Goal: Information Seeking & Learning: Understand process/instructions

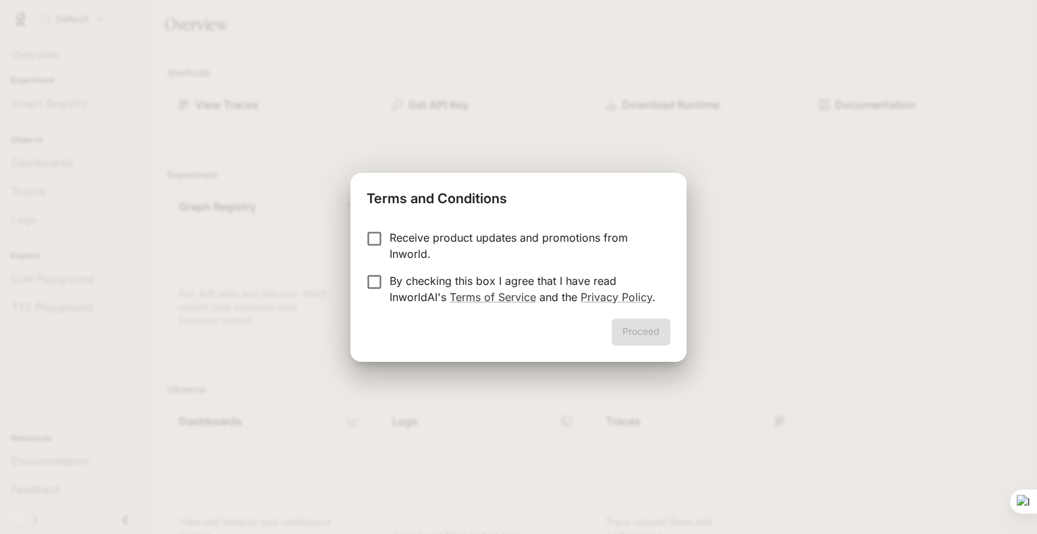
click at [446, 242] on p "Receive product updates and promotions from Inworld." at bounding box center [524, 245] width 270 height 32
click at [634, 344] on button "Proceed" at bounding box center [640, 332] width 59 height 27
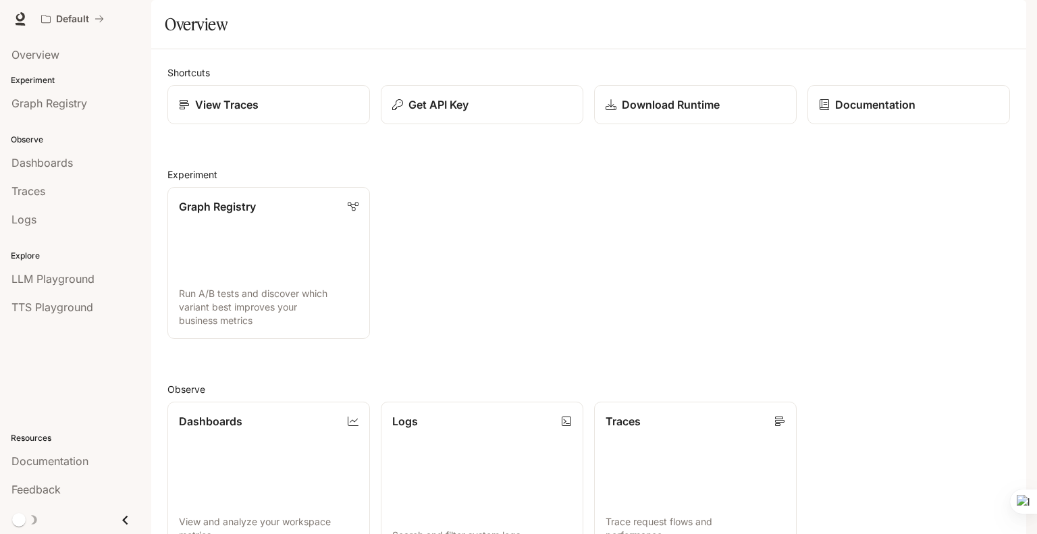
scroll to position [294, 0]
click at [76, 102] on span "Graph Registry" at bounding box center [49, 103] width 76 height 16
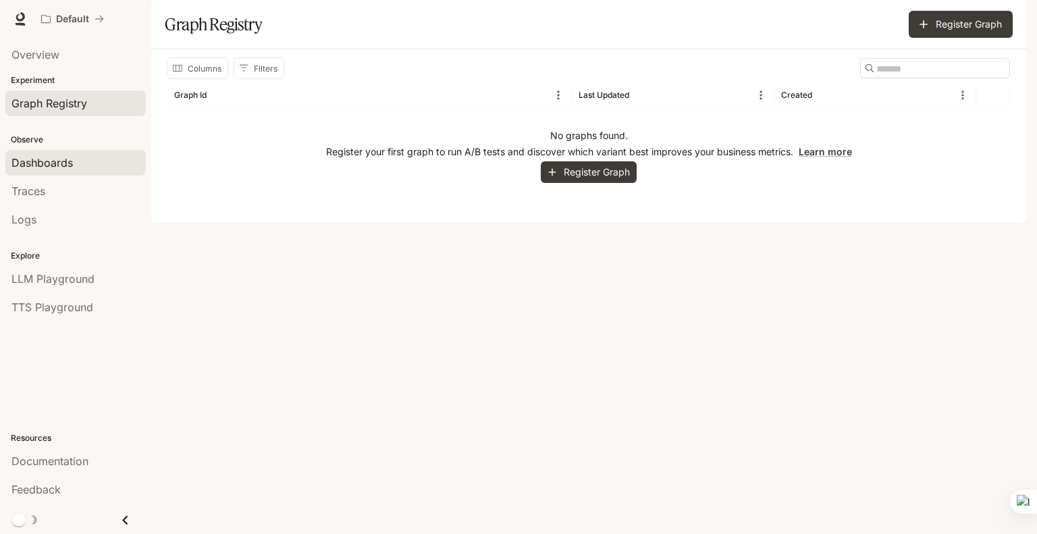
click at [76, 169] on div "Dashboards" at bounding box center [75, 163] width 128 height 16
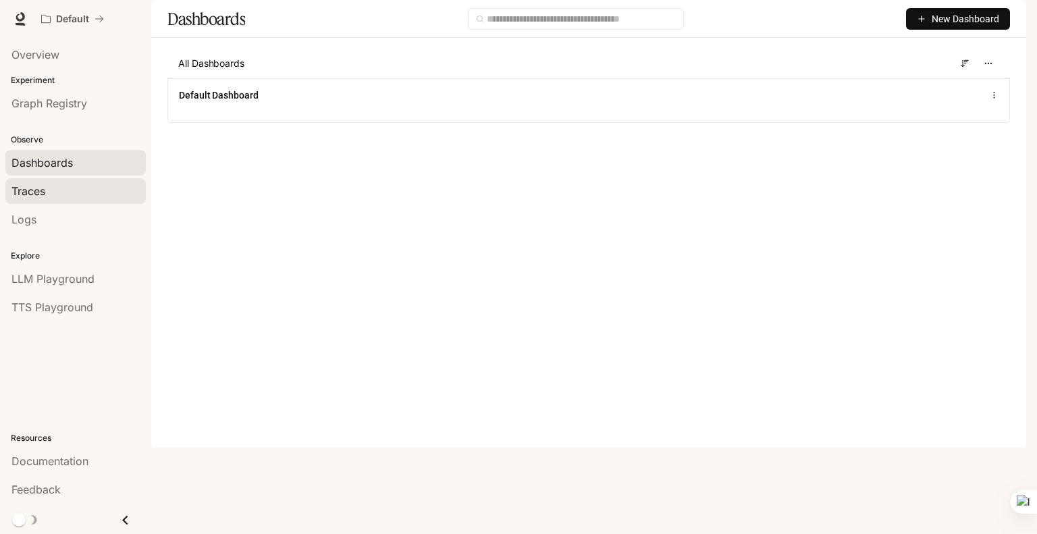
click at [75, 200] on link "Traces" at bounding box center [75, 191] width 140 height 26
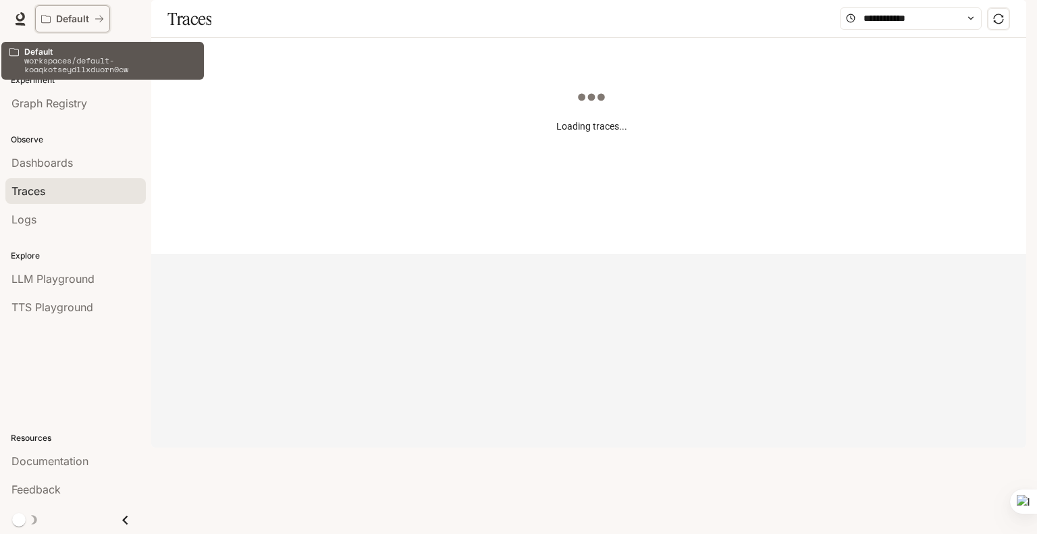
click at [90, 20] on div "Default" at bounding box center [67, 18] width 53 height 11
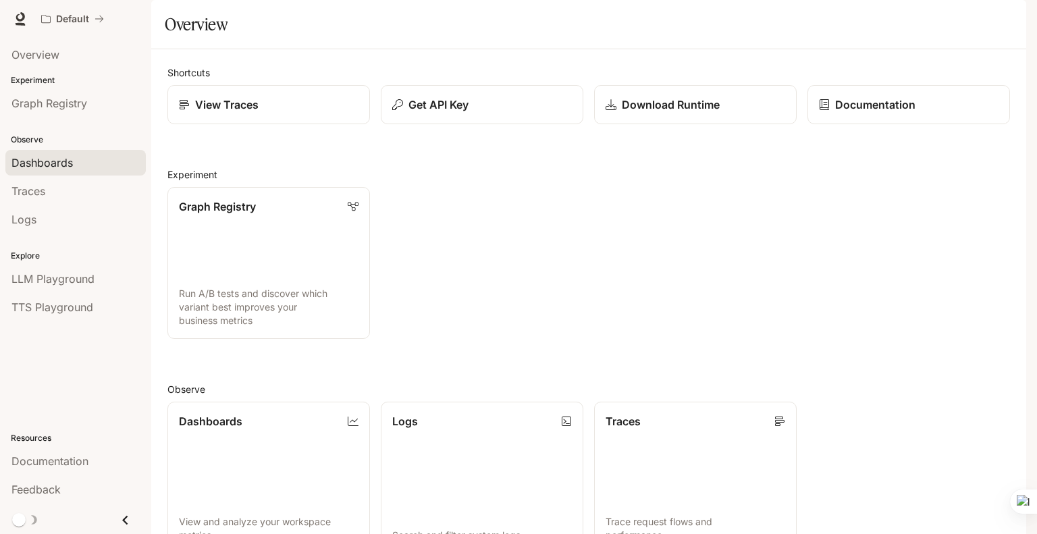
click at [67, 161] on span "Dashboards" at bounding box center [41, 163] width 61 height 16
click at [64, 273] on span "LLM Playground" at bounding box center [52, 279] width 83 height 16
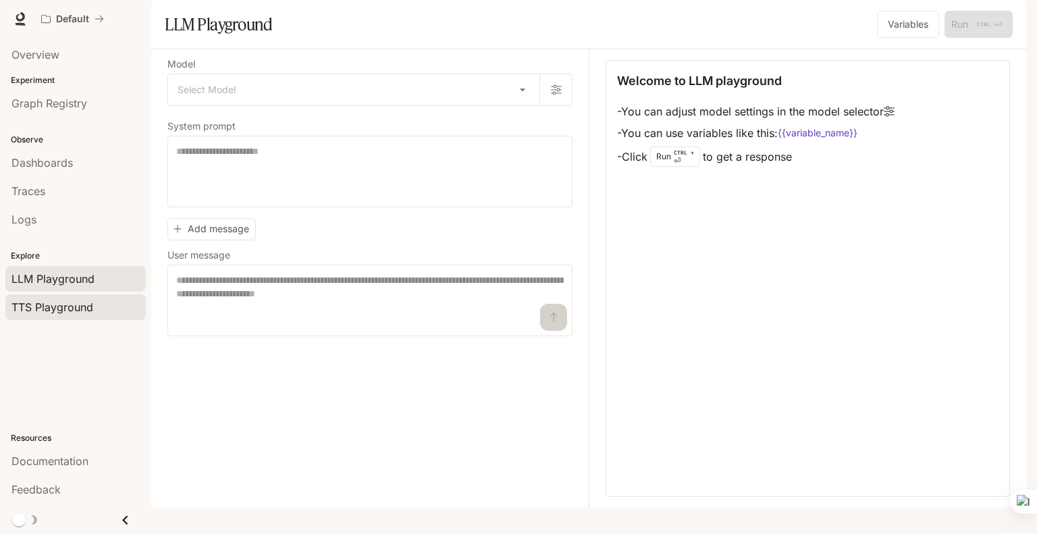
click at [60, 302] on span "TTS Playground" at bounding box center [52, 307] width 82 height 16
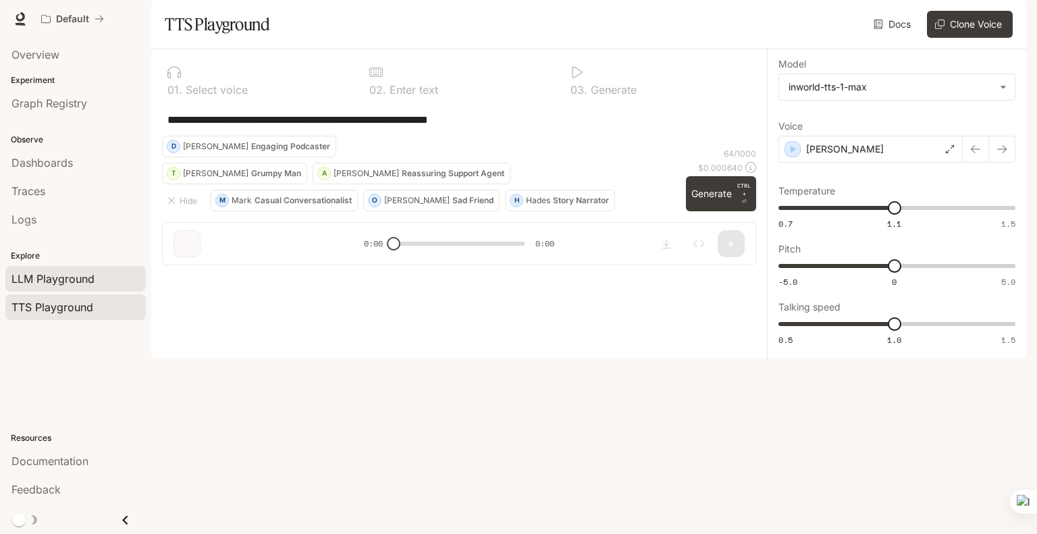
click at [109, 280] on div "LLM Playground" at bounding box center [75, 279] width 128 height 16
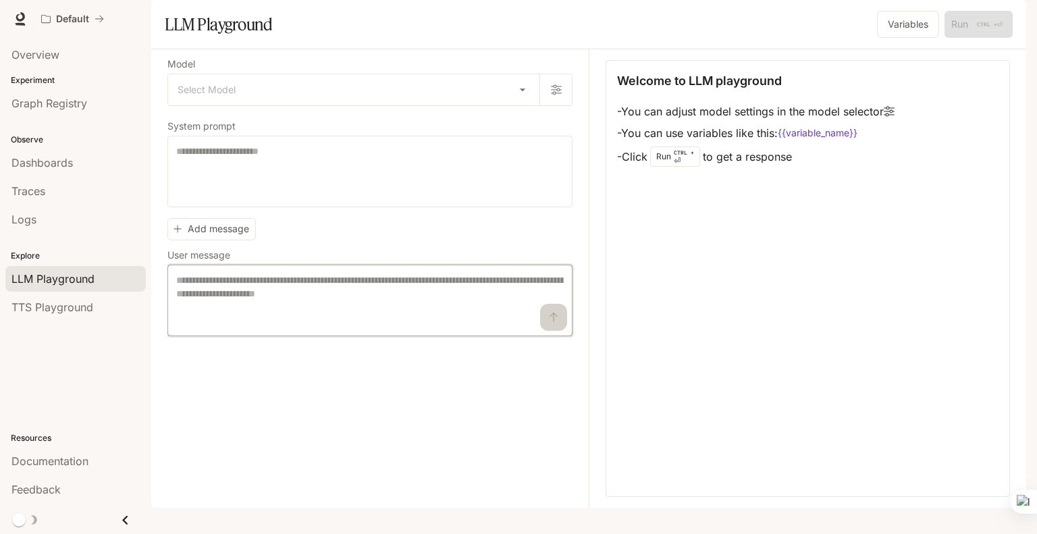
click at [382, 315] on textarea at bounding box center [369, 300] width 387 height 54
click at [40, 310] on span "TTS Playground" at bounding box center [52, 307] width 82 height 16
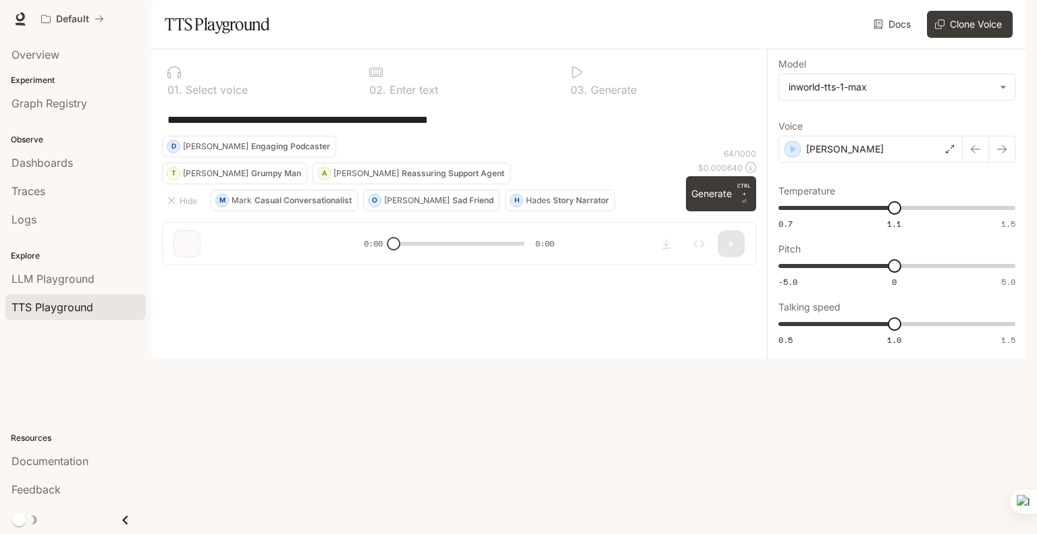
click at [422, 136] on div "**********" at bounding box center [459, 119] width 594 height 32
click at [67, 466] on span "Documentation" at bounding box center [49, 461] width 77 height 16
